Goal: Task Accomplishment & Management: Complete application form

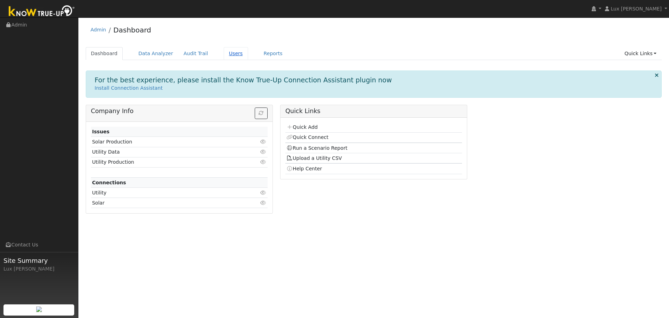
click at [224, 54] on link "Users" at bounding box center [236, 53] width 24 height 13
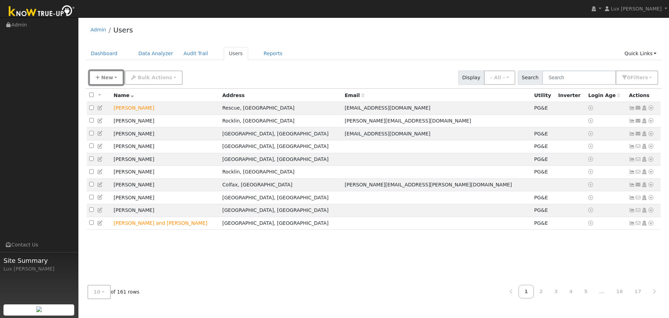
click at [113, 76] on button "New" at bounding box center [106, 77] width 35 height 14
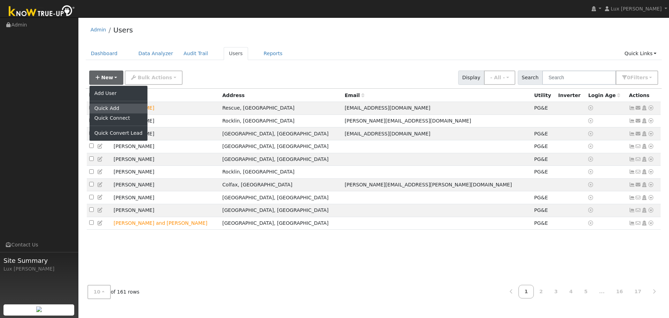
click at [116, 108] on link "Quick Add" at bounding box center [119, 109] width 58 height 10
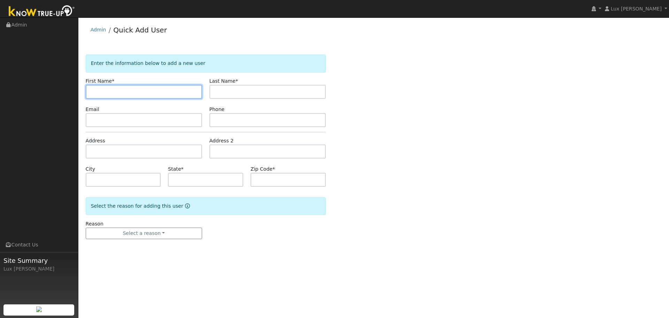
paste input "Ashraf Abdelwly"
drag, startPoint x: 117, startPoint y: 97, endPoint x: 109, endPoint y: 100, distance: 9.3
click at [109, 100] on form "Enter the information below to add a new user First Name * Ashraf Abdelwly Last…" at bounding box center [206, 153] width 240 height 198
type input "Ashraf"
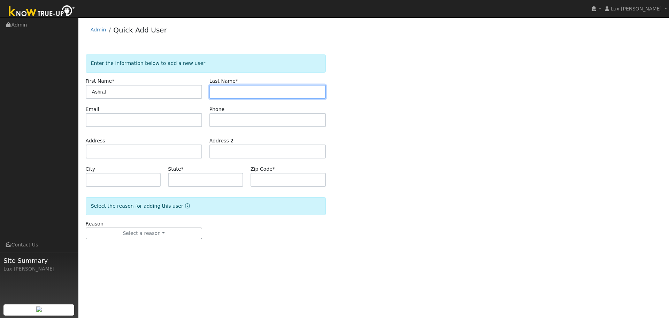
click at [215, 90] on input "text" at bounding box center [267, 92] width 116 height 14
paste input "Abdelwly"
type input "Abdelwly"
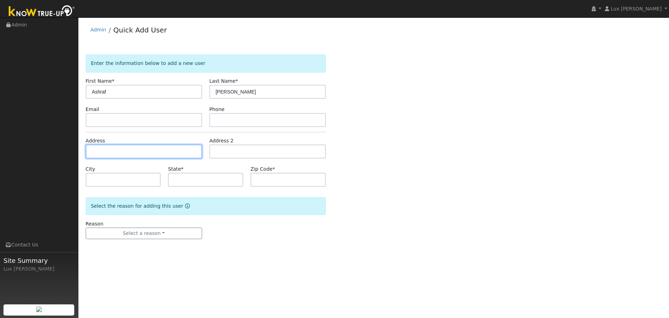
click at [128, 152] on input "text" at bounding box center [144, 151] width 116 height 14
paste input "2964 Tierra De Dios Dr., El Dorado Hills, 95762"
type input "2964 Tierra de Dios Drive"
type input "El Dorado Hills"
type input "CA"
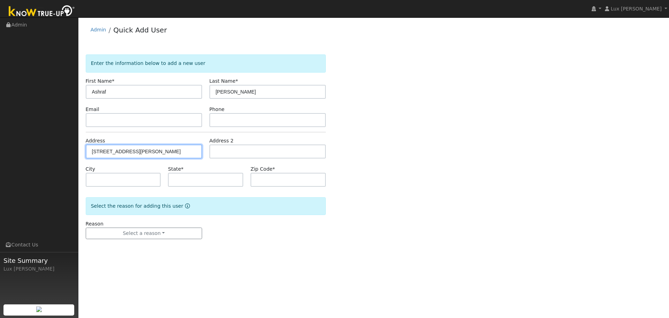
type input "95762"
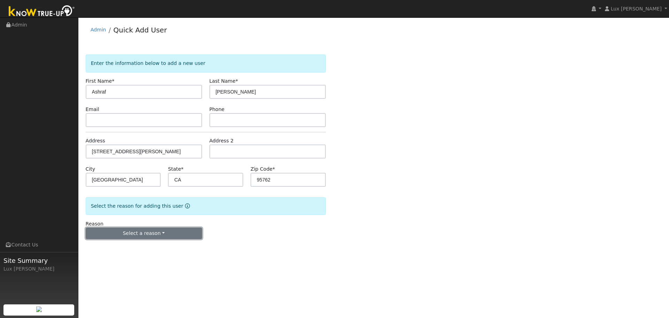
click at [167, 234] on button "Select a reason" at bounding box center [144, 233] width 116 height 12
click at [117, 252] on link "New lead" at bounding box center [124, 248] width 77 height 10
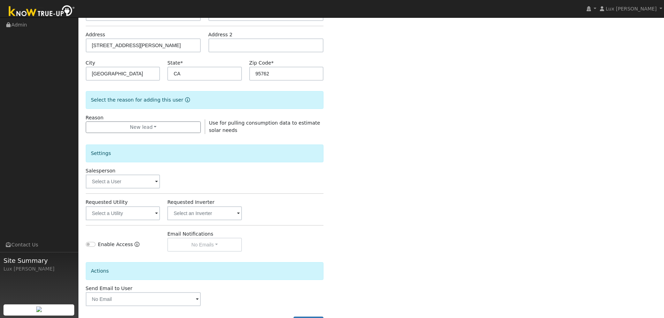
scroll to position [134, 0]
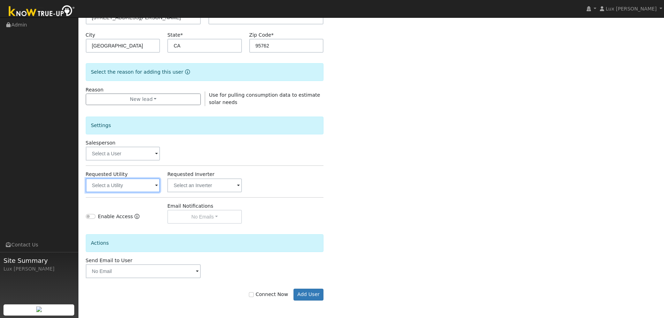
click at [131, 189] on input "text" at bounding box center [123, 185] width 75 height 14
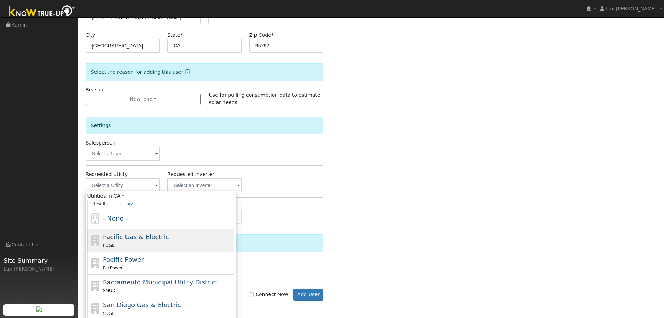
click at [148, 242] on div "PG&E" at bounding box center [167, 244] width 129 height 7
type input "Pacific Gas & Electric"
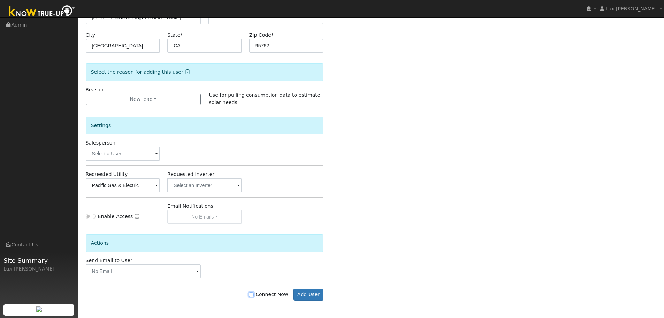
click at [254, 293] on input "Connect Now" at bounding box center [251, 294] width 5 height 5
checkbox input "true"
click at [307, 294] on button "Add User" at bounding box center [308, 294] width 30 height 12
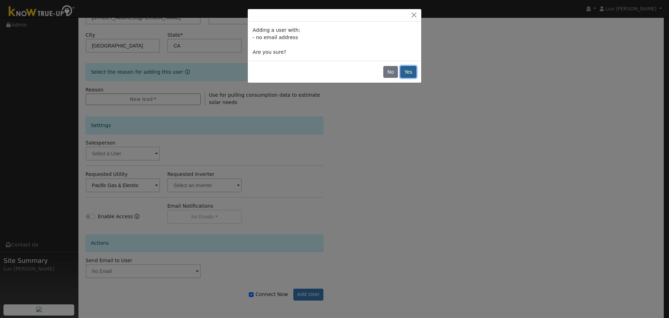
click at [406, 71] on button "Yes" at bounding box center [408, 72] width 16 height 12
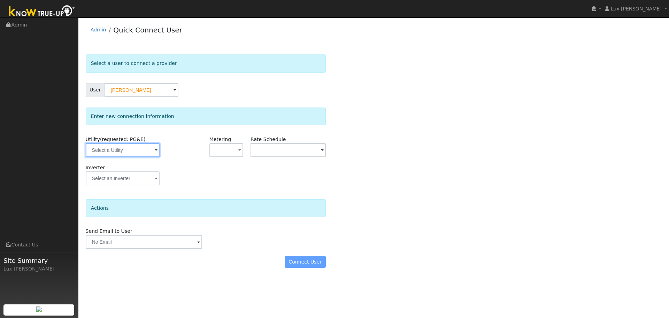
click at [123, 148] on input "text" at bounding box center [123, 150] width 74 height 14
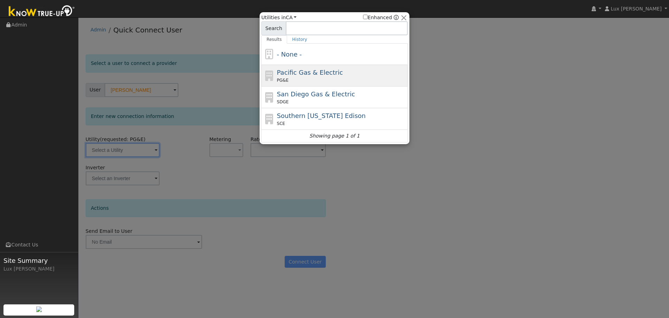
click at [306, 75] on span "Pacific Gas & Electric" at bounding box center [310, 72] width 66 height 7
type input "PG&E"
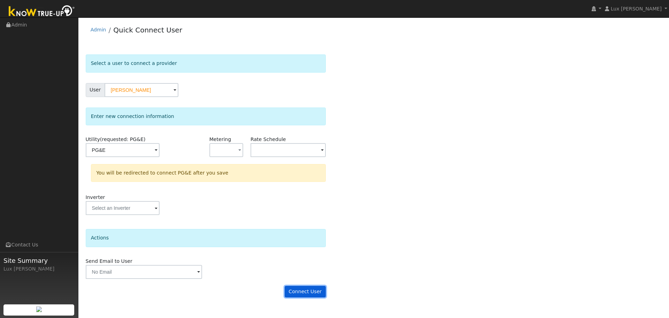
click at [311, 289] on button "Connect User" at bounding box center [305, 291] width 41 height 12
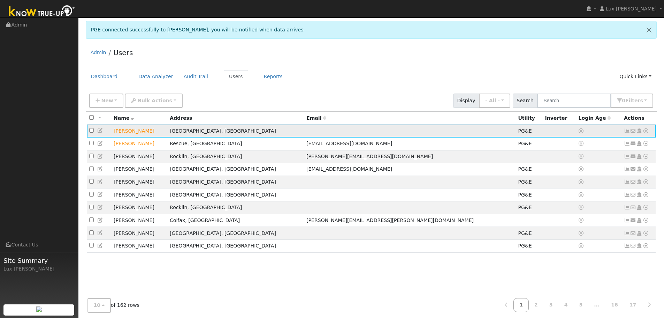
click at [647, 130] on icon at bounding box center [646, 130] width 6 height 5
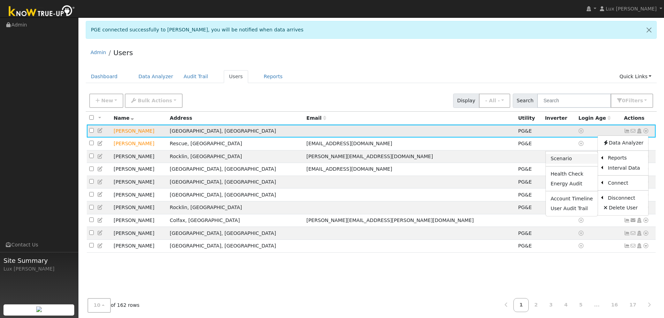
click at [583, 159] on link "Scenario" at bounding box center [572, 159] width 52 height 10
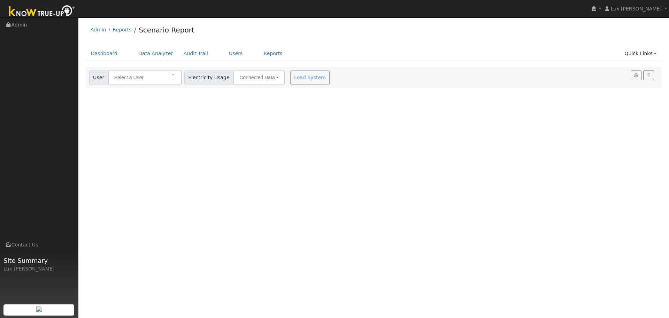
type input "[PERSON_NAME]"
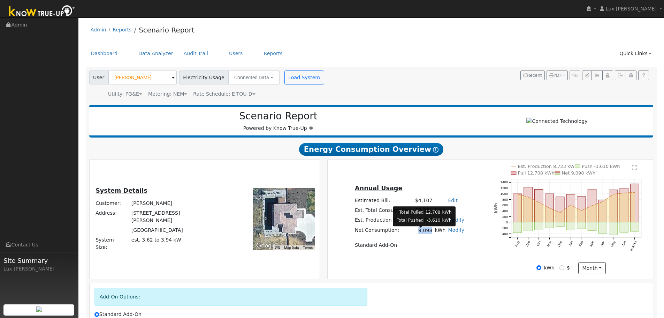
drag, startPoint x: 420, startPoint y: 237, endPoint x: 428, endPoint y: 236, distance: 7.7
click at [428, 235] on td "9,098" at bounding box center [424, 230] width 20 height 10
copy td "9,098"
